Goal: Communication & Community: Answer question/provide support

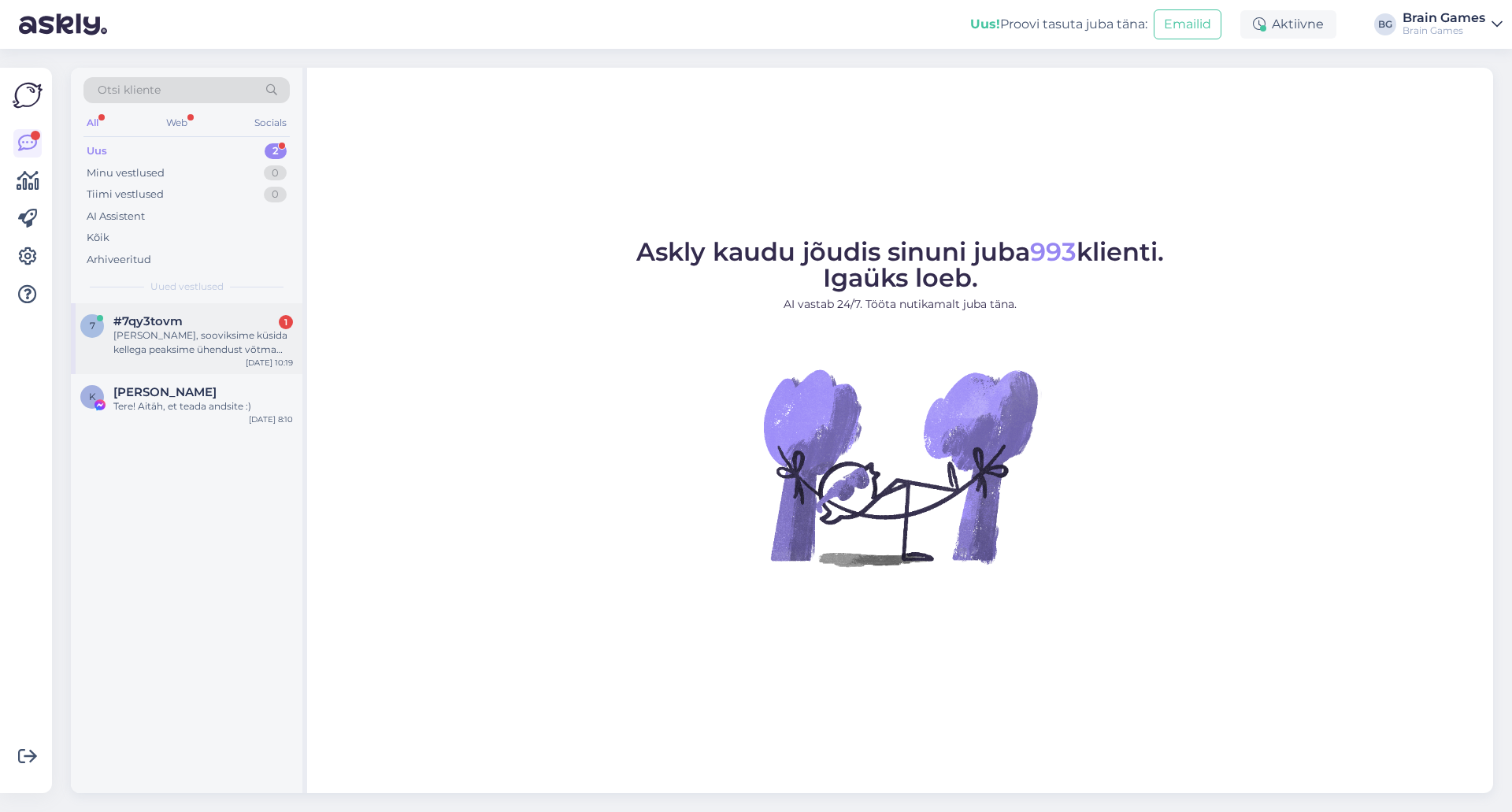
click at [163, 318] on span "#7qy3tovm" at bounding box center [147, 321] width 69 height 15
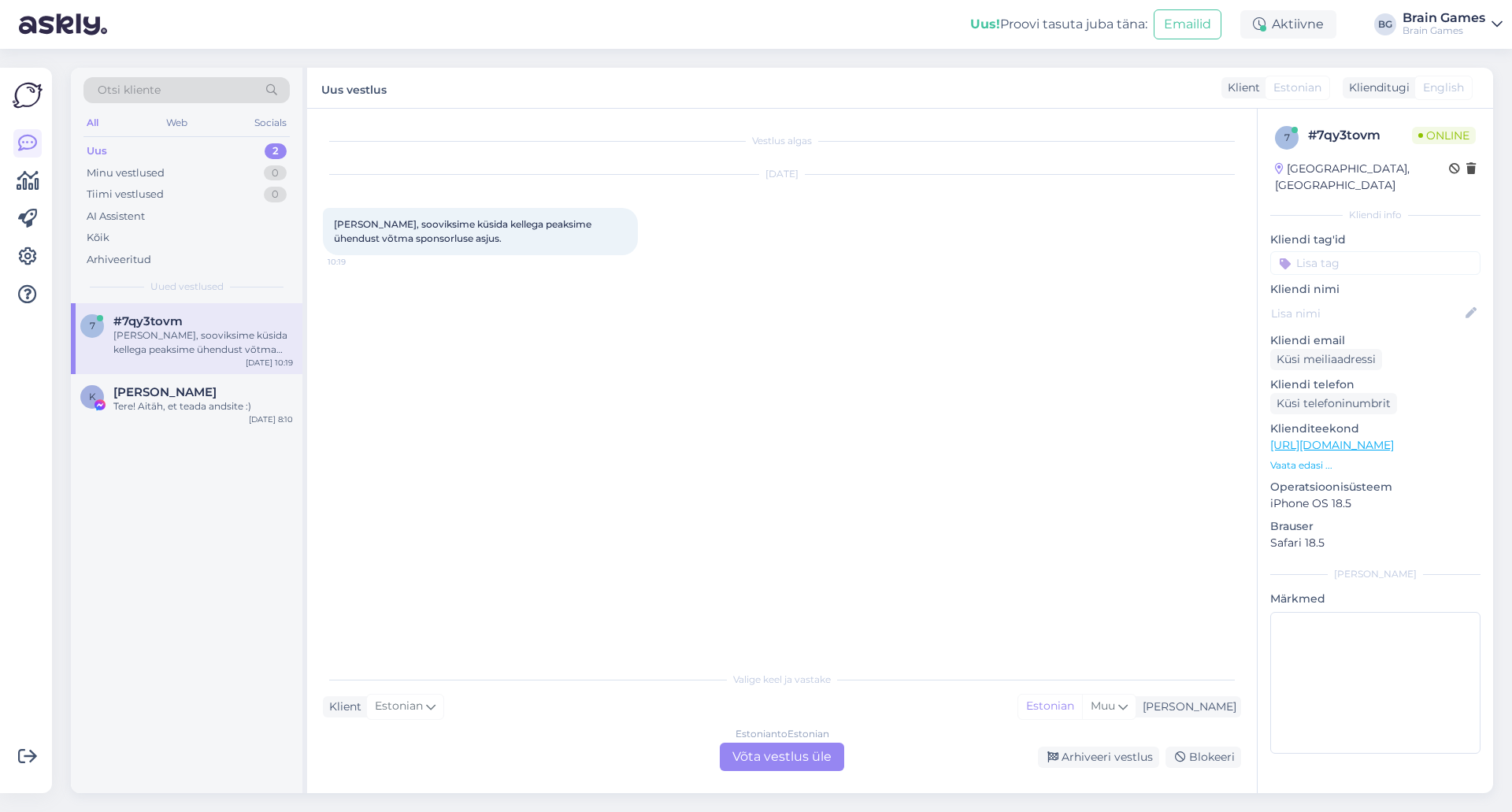
click at [772, 437] on div "Vestlus algas [DATE] Tervist, sooviksime küsida kellega peaksime ühendust võtma…" at bounding box center [790, 387] width 933 height 525
click at [813, 750] on div "Estonian to Estonian Võta vestlus üle" at bounding box center [782, 757] width 125 height 28
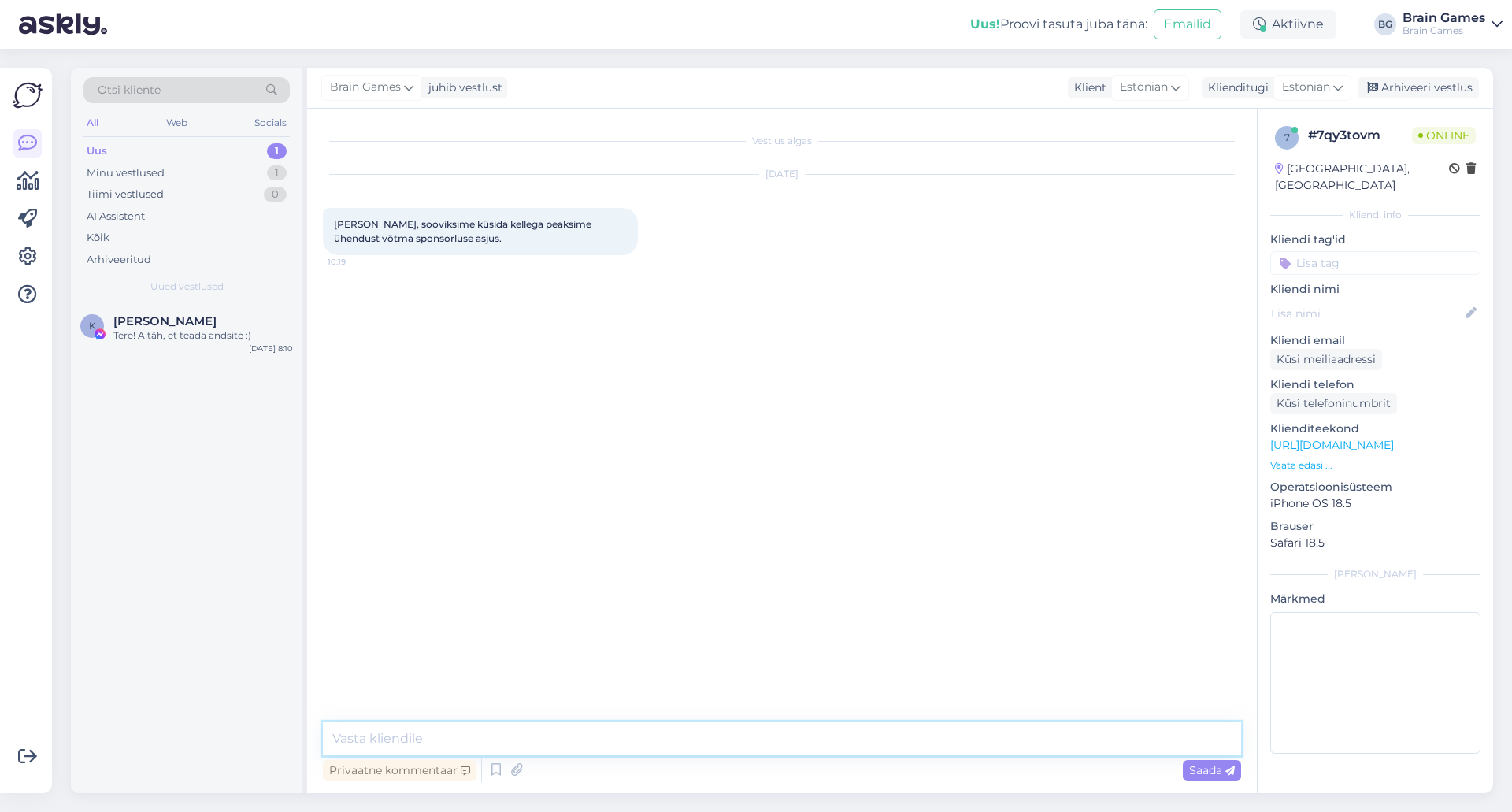
click at [810, 747] on textarea at bounding box center [782, 739] width 918 height 33
type textarea "Tere!"
click at [735, 742] on textarea at bounding box center [782, 739] width 918 height 33
paste textarea "[EMAIL_ADDRESS][DOMAIN_NAME]"
type textarea "Sponsorlustaotlused palume edastada meie turundusjuhile Darijale [EMAIL_ADDRESS…"
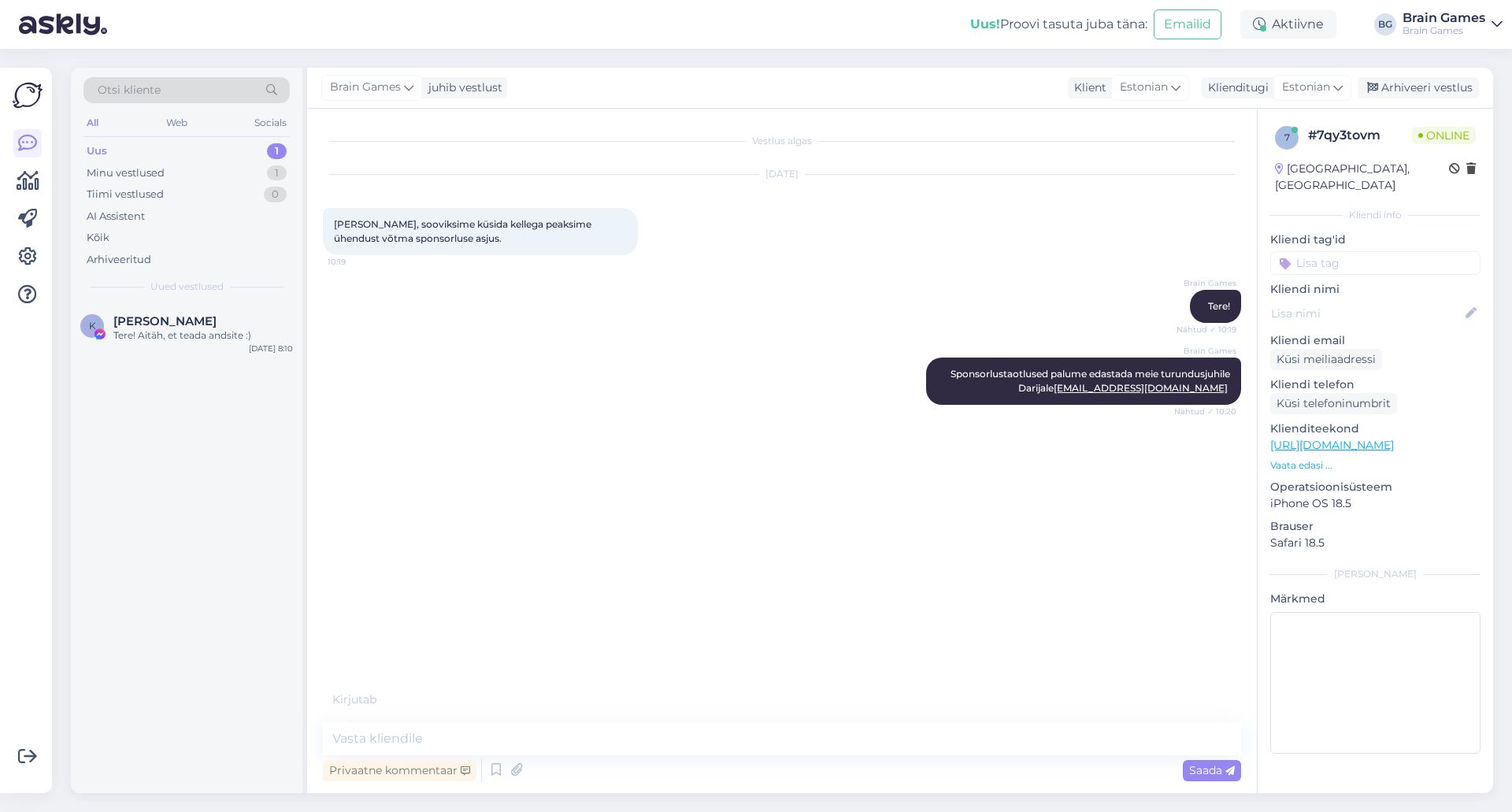
click at [794, 566] on div "Vestlus algas [DATE] Tervist, sooviksime küsida kellega peaksime ühendust võtma…" at bounding box center [790, 408] width 933 height 567
click at [794, 566] on div "Vestlus algas [DATE] Tervist, sooviksime küsida kellega peaksime ühendust võtma…" at bounding box center [790, 416] width 933 height 583
click at [715, 737] on textarea at bounding box center [782, 739] width 918 height 33
type textarea "Pole tänu väärt :)"
click at [720, 678] on div "Vestlus algas [DATE] Tervist, sooviksime küsida kellega peaksime ühendust võtma…" at bounding box center [790, 416] width 933 height 583
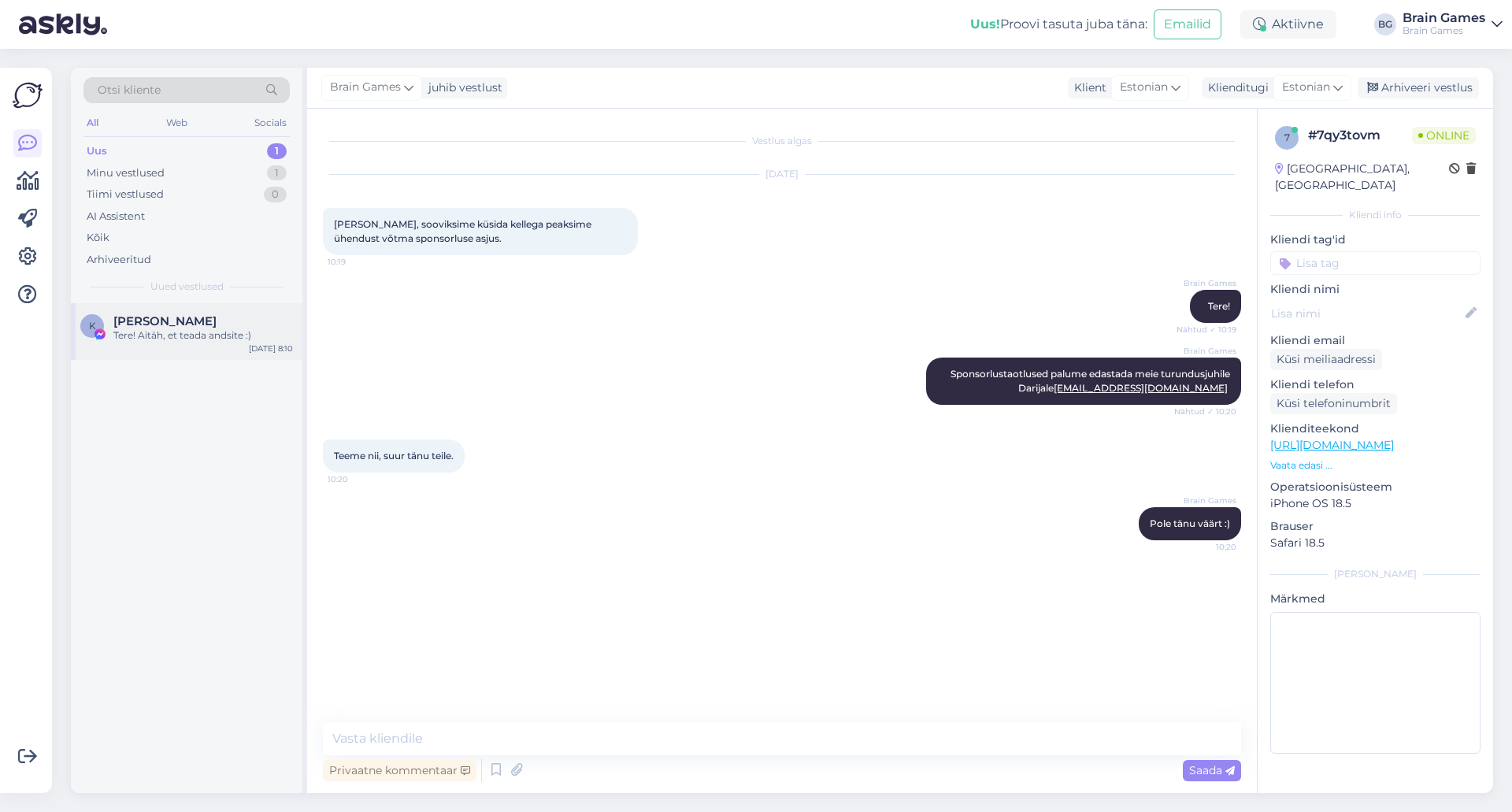
click at [147, 337] on div "Tere! Aitäh, et teada andsite :)" at bounding box center [203, 335] width 179 height 15
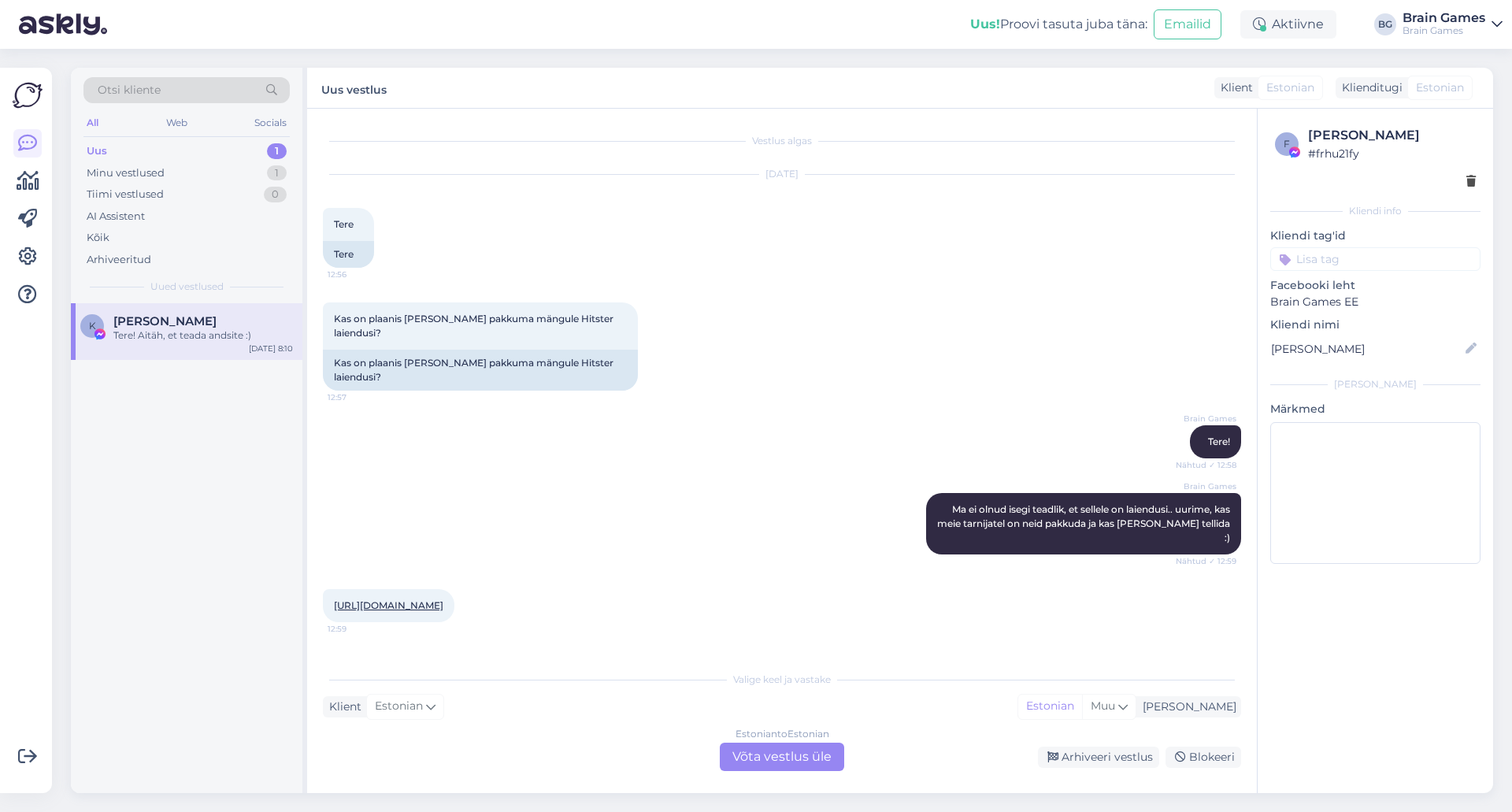
scroll to position [588, 0]
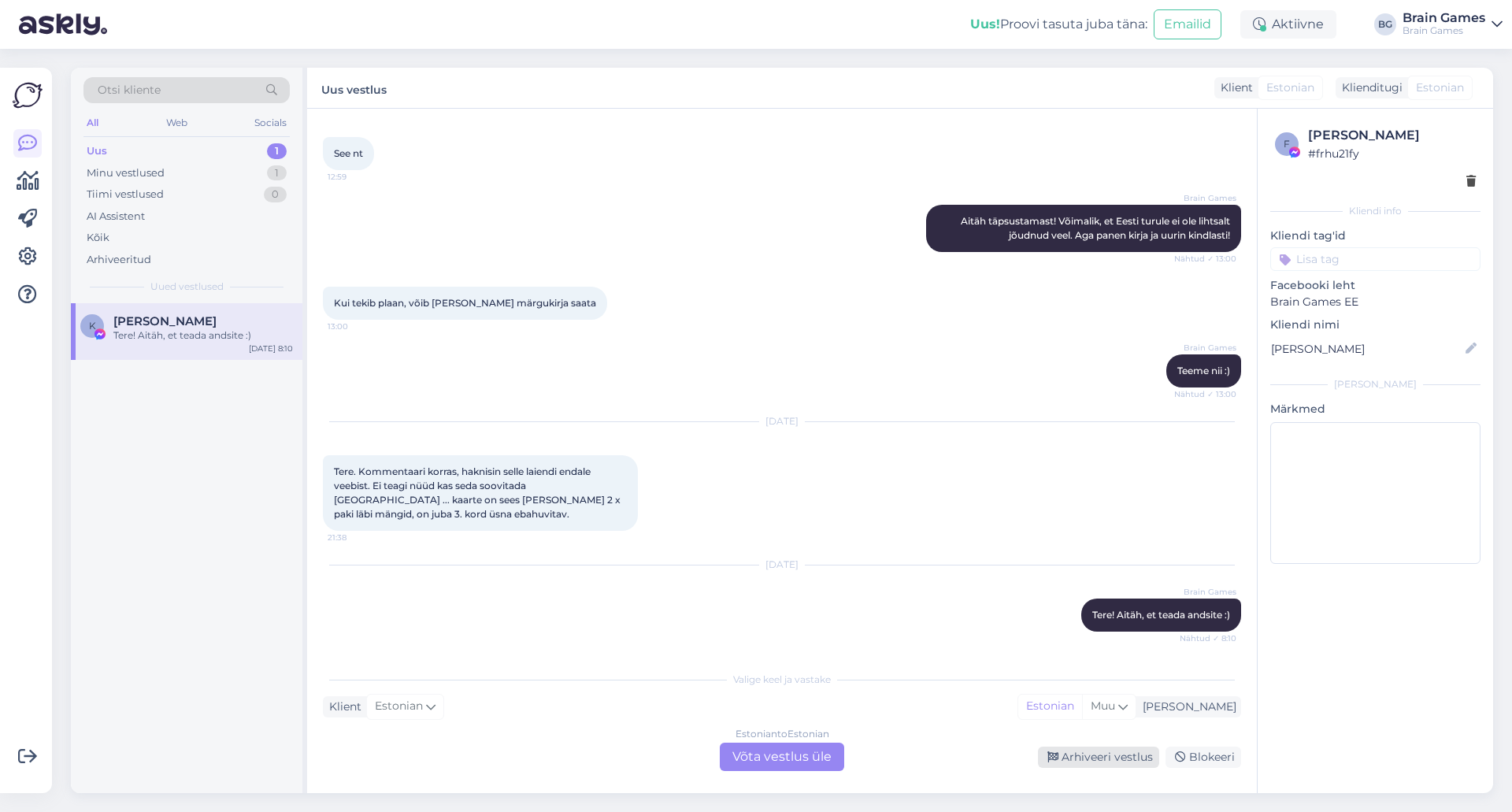
click at [1098, 760] on div "Arhiveeri vestlus" at bounding box center [1098, 757] width 122 height 21
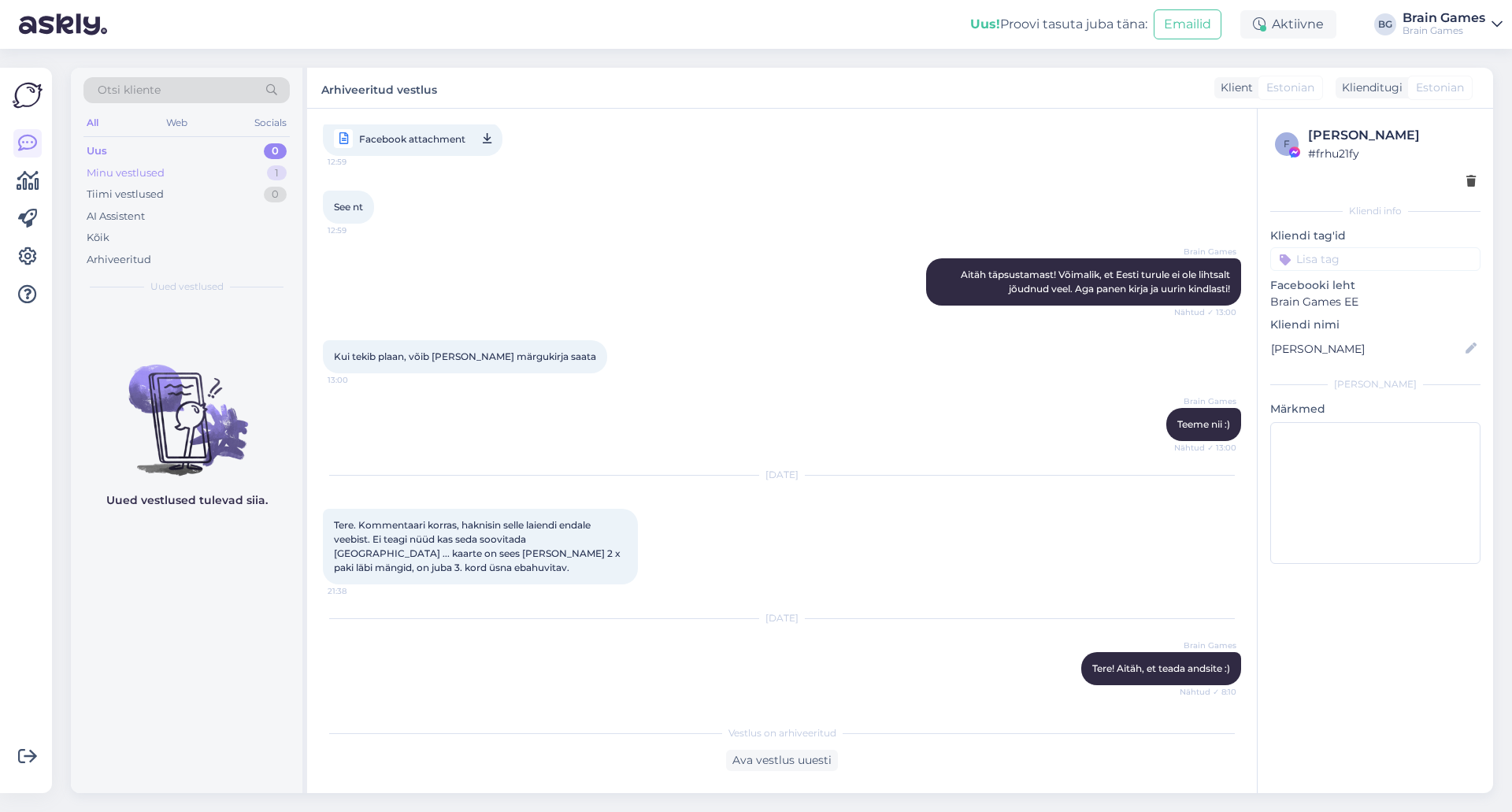
click at [183, 173] on div "Minu vestlused 1" at bounding box center [187, 173] width 206 height 22
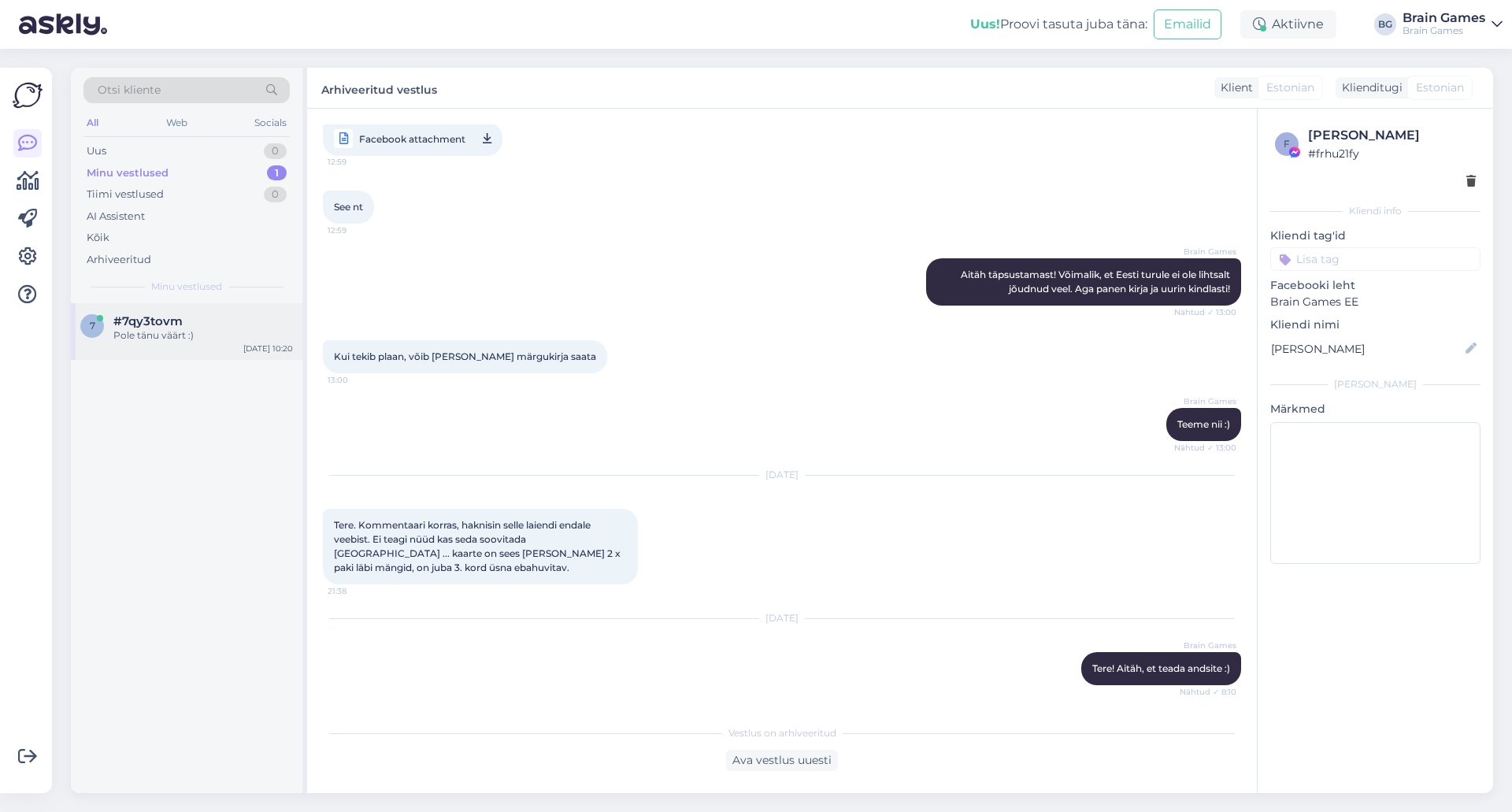
click at [220, 338] on div "Pole tänu väärt :)" at bounding box center [203, 335] width 179 height 15
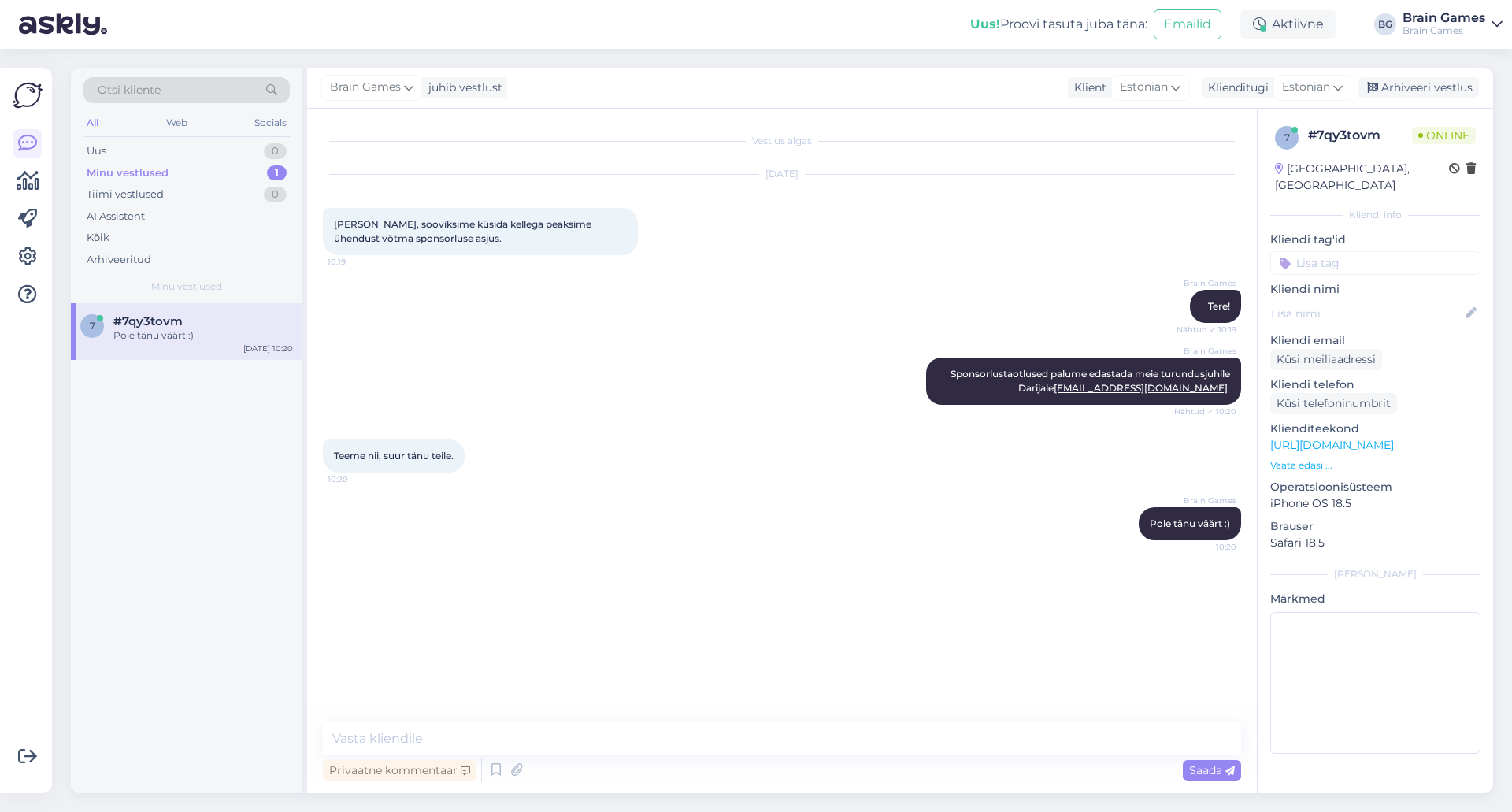
click at [864, 535] on div "Brain Games Pole tänu väärt :) 10:20" at bounding box center [782, 524] width 918 height 68
